Goal: Information Seeking & Learning: Understand process/instructions

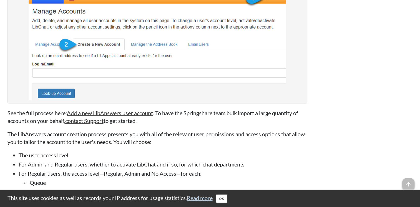
scroll to position [1354, 0]
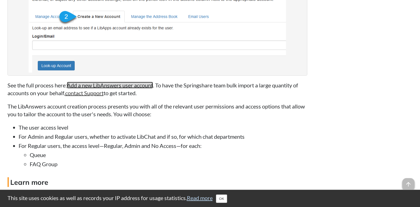
click at [116, 89] on link "Add a new LibAnswers user account" at bounding box center [110, 85] width 86 height 7
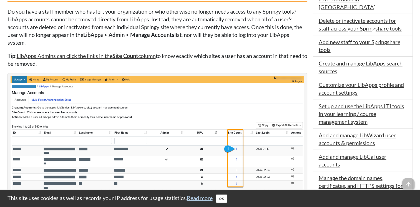
scroll to position [434, 0]
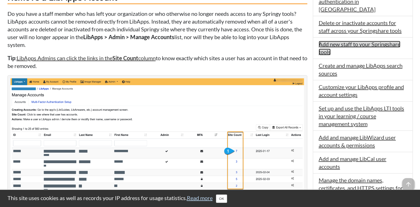
click at [329, 41] on link "Add new staff to your Springshare tools" at bounding box center [360, 48] width 82 height 14
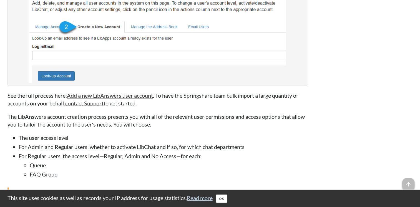
scroll to position [1371, 0]
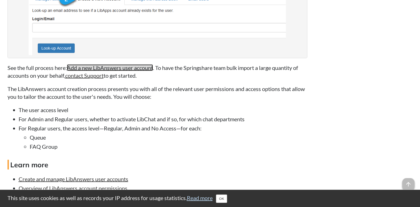
click at [93, 71] on link "Add a new LibAnswers user account" at bounding box center [110, 67] width 86 height 7
